Goal: Find contact information: Find contact information

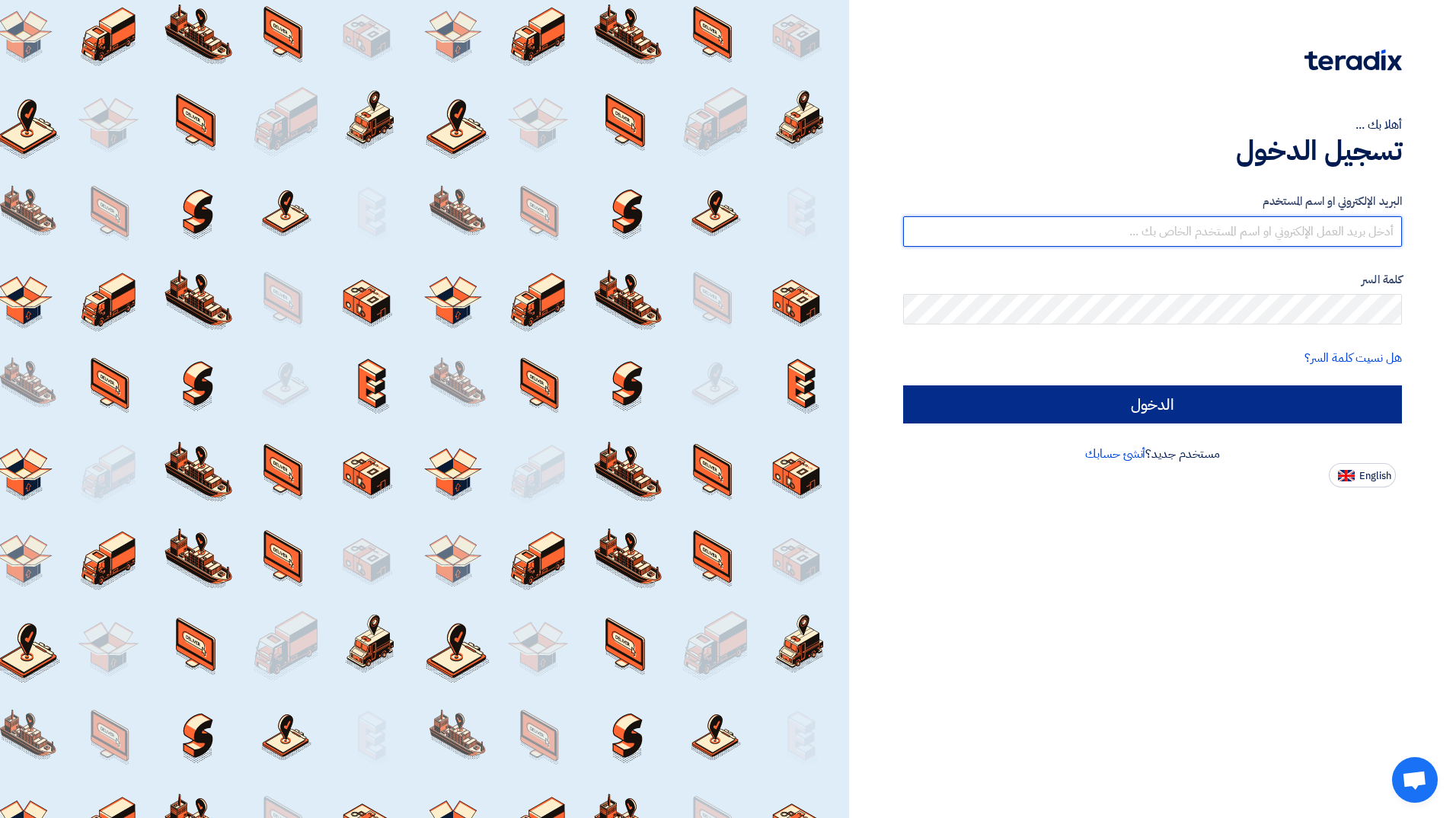
type input "[EMAIL_ADDRESS][DOMAIN_NAME]"
click at [1165, 392] on input "الدخول" at bounding box center [1153, 404] width 499 height 38
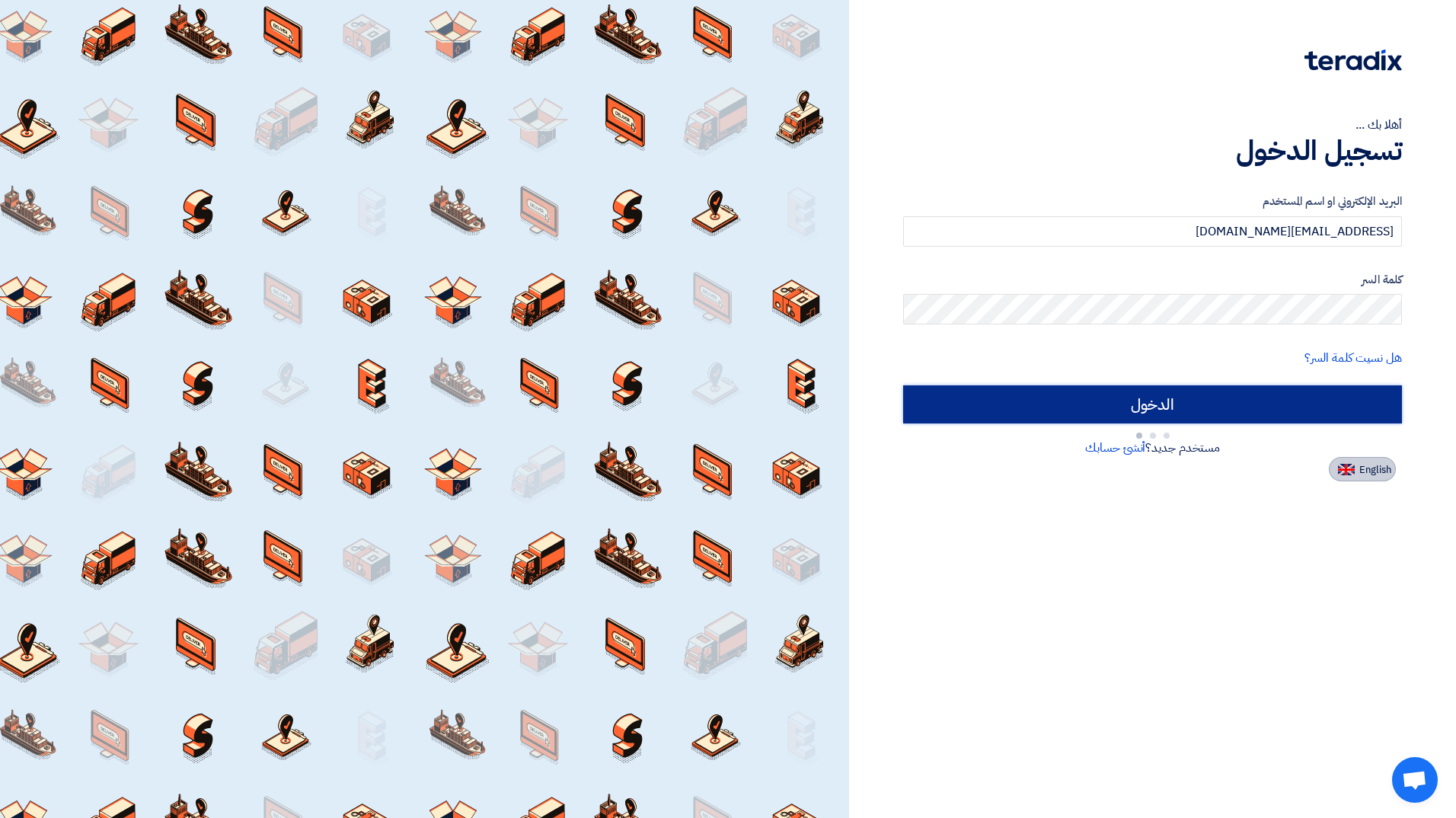
type input "Sign in"
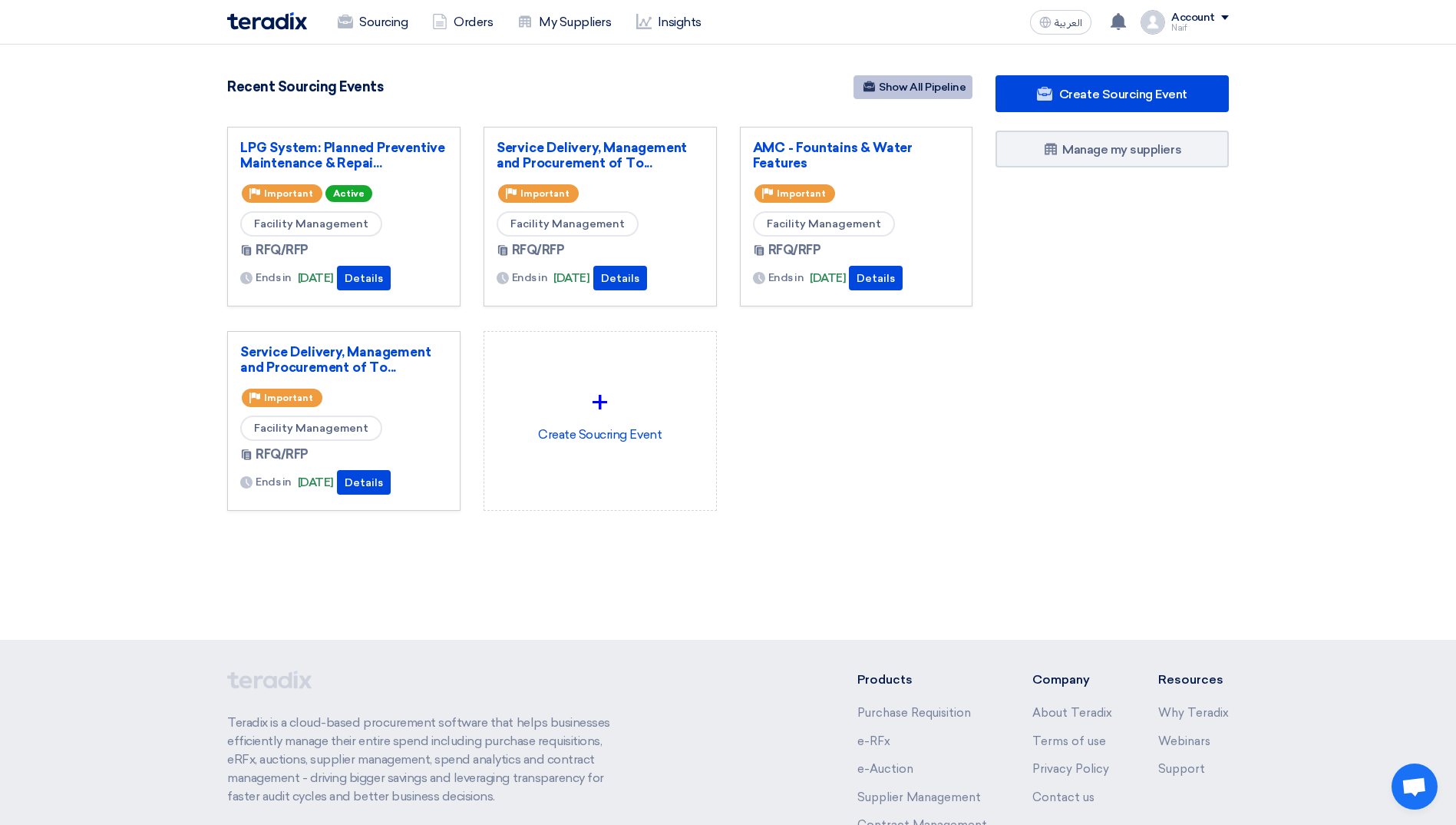
click at [900, 89] on link "Show All Pipeline" at bounding box center [913, 87] width 119 height 24
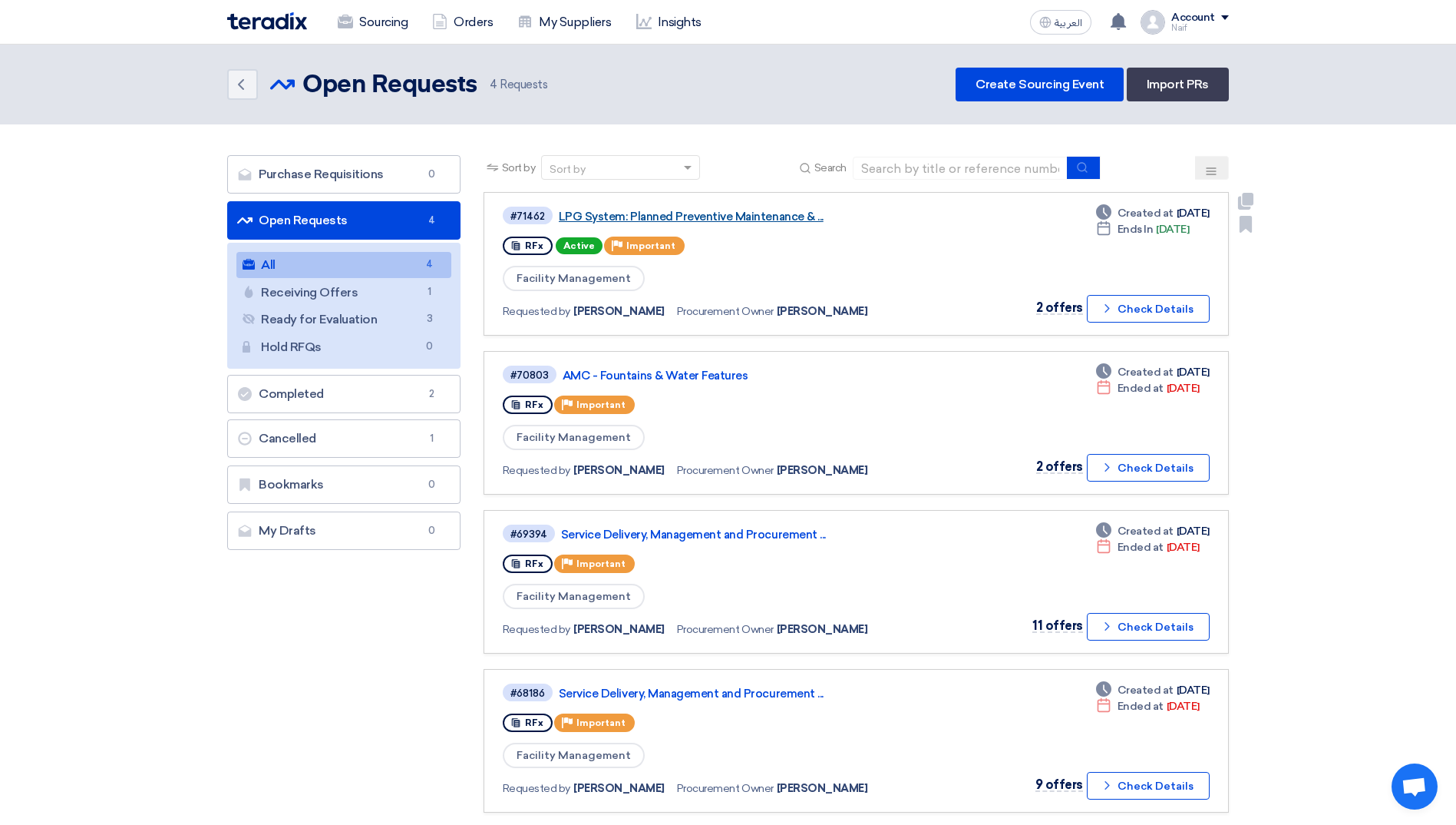
click at [747, 221] on link "LPG System: Planned Preventive Maintenance & ..." at bounding box center [751, 217] width 384 height 14
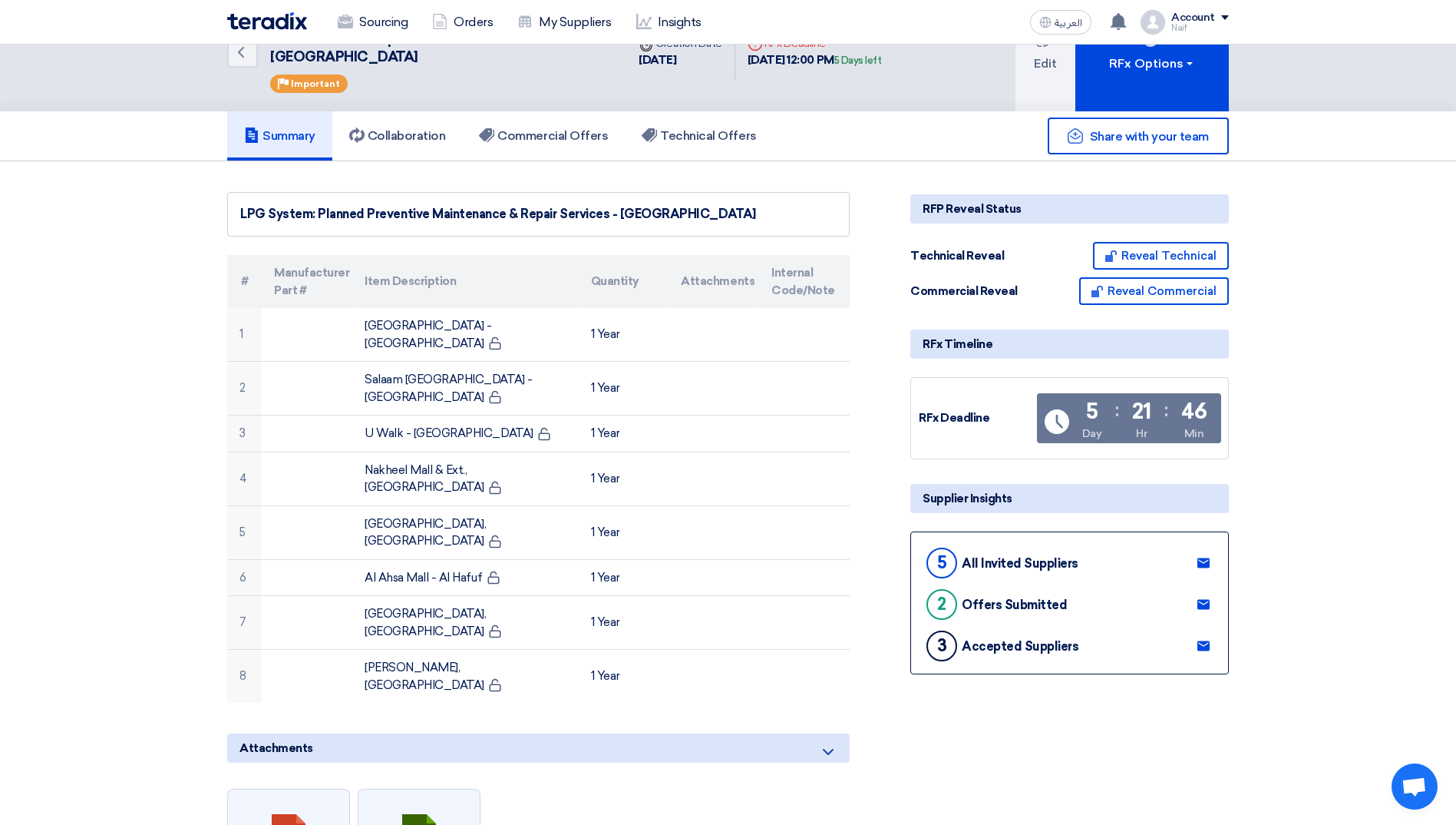
scroll to position [77, 0]
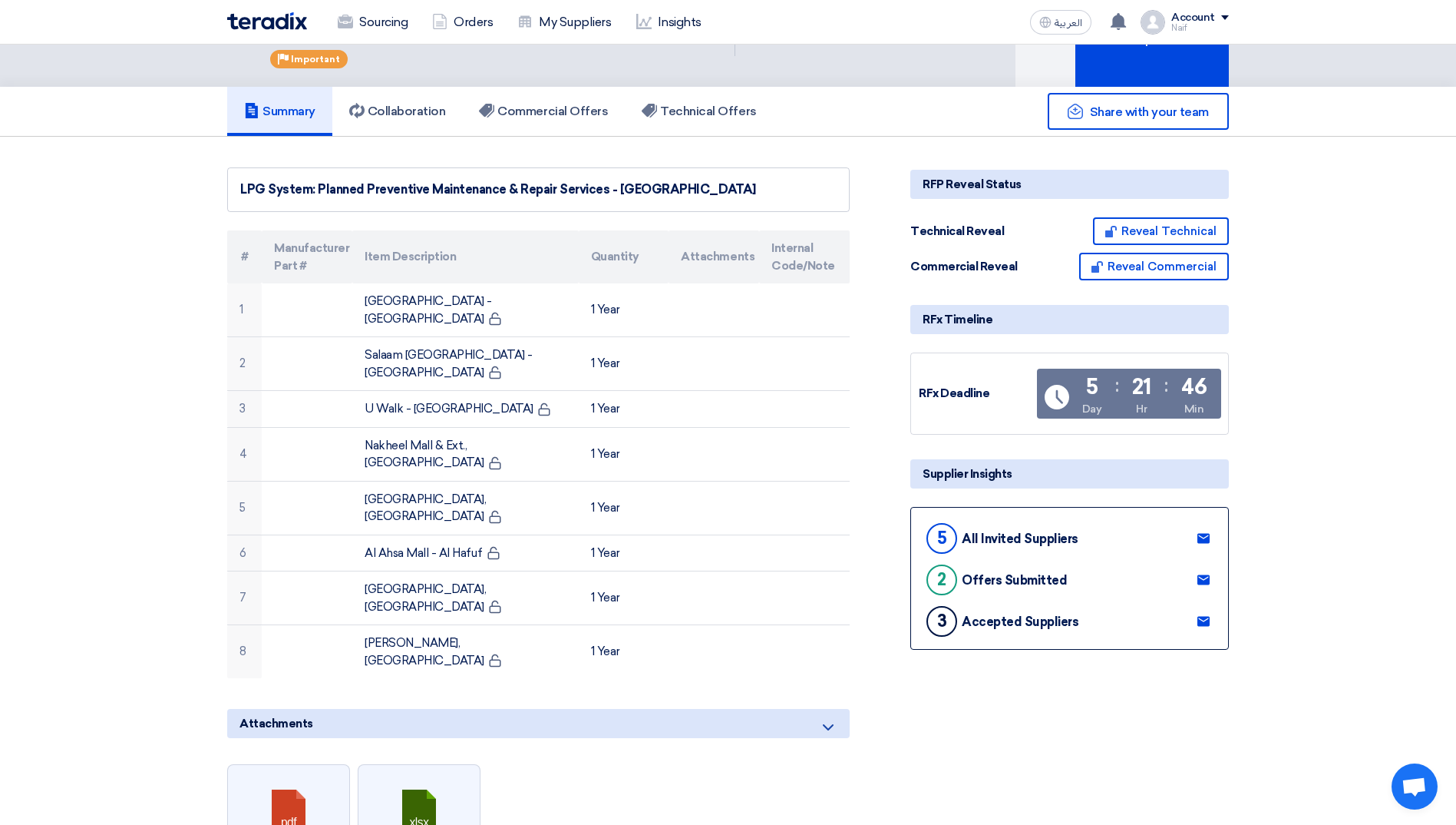
click at [1205, 624] on use at bounding box center [1204, 622] width 12 height 10
